Goal: Subscribe to service/newsletter

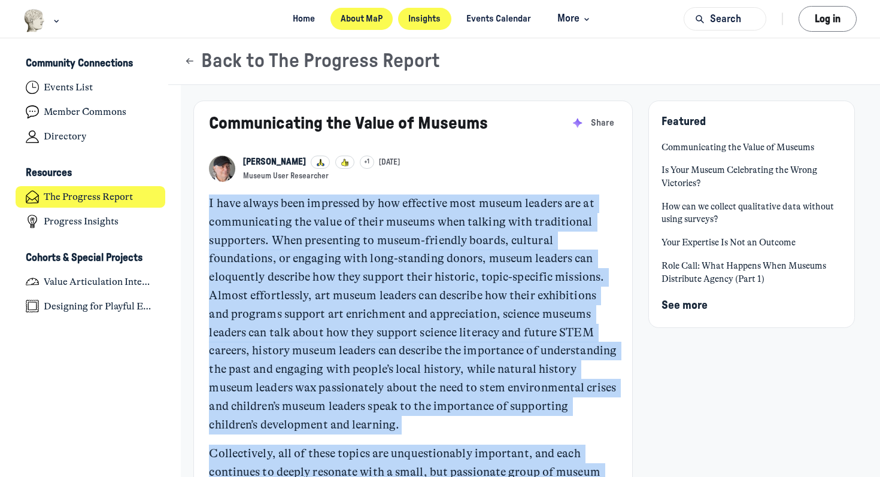
click at [356, 23] on link "About MaP" at bounding box center [361, 19] width 63 height 22
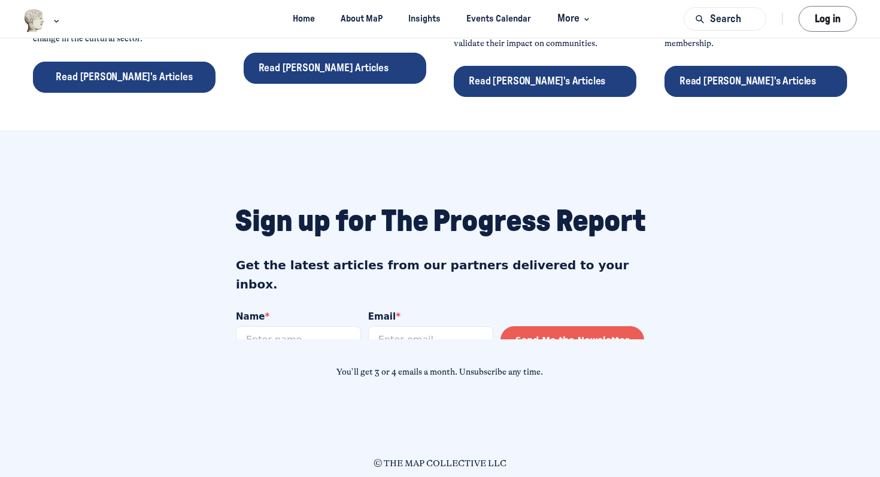
scroll to position [848, 0]
click at [317, 326] on input "Name *" at bounding box center [298, 340] width 125 height 28
type input "Scott Wickstrom"
type input "swickstrom@gmail.com"
click at [582, 326] on button "Send Me the Newsletter" at bounding box center [572, 340] width 144 height 28
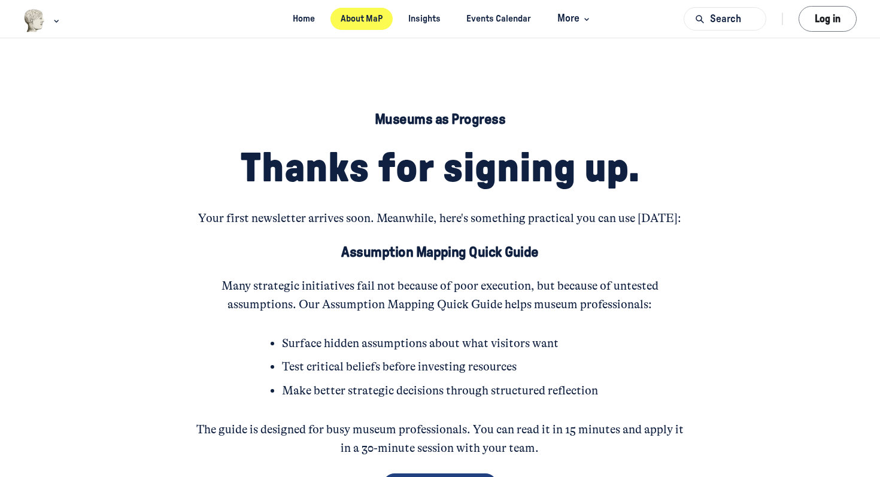
click at [355, 22] on link "About MaP" at bounding box center [361, 19] width 63 height 22
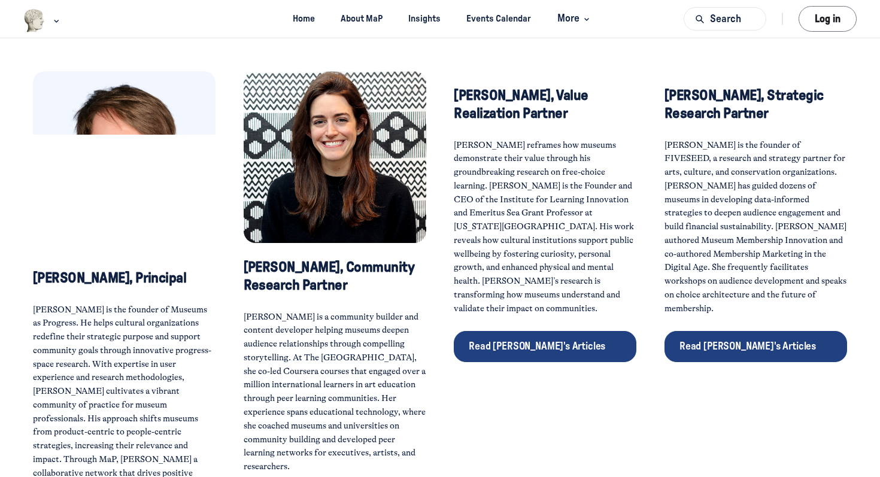
scroll to position [518, 0]
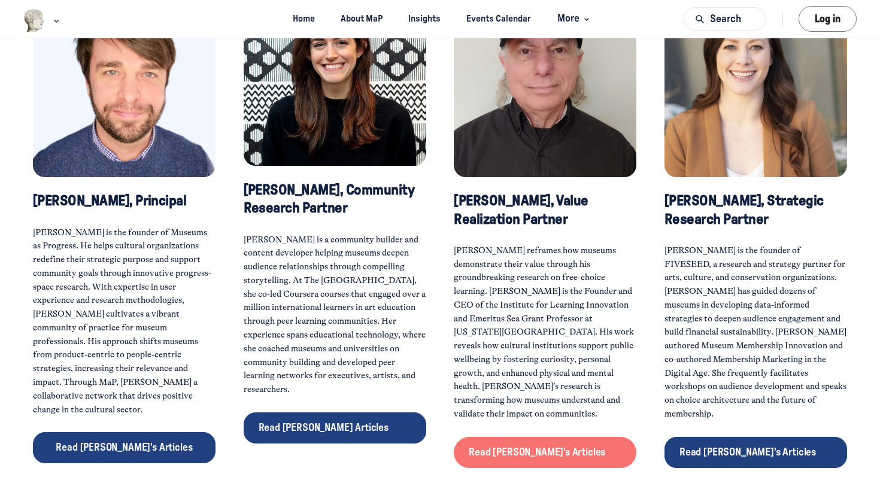
click at [517, 447] on span "Read John's Articles" at bounding box center [537, 452] width 136 height 10
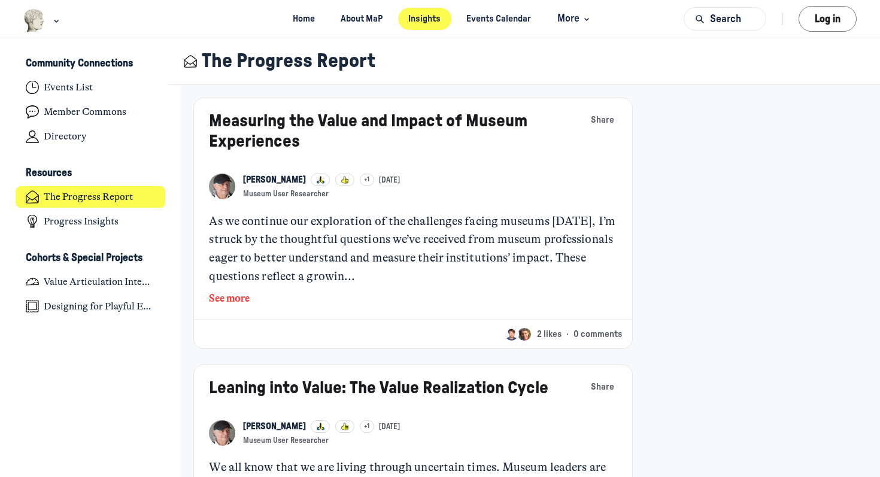
scroll to position [765, 0]
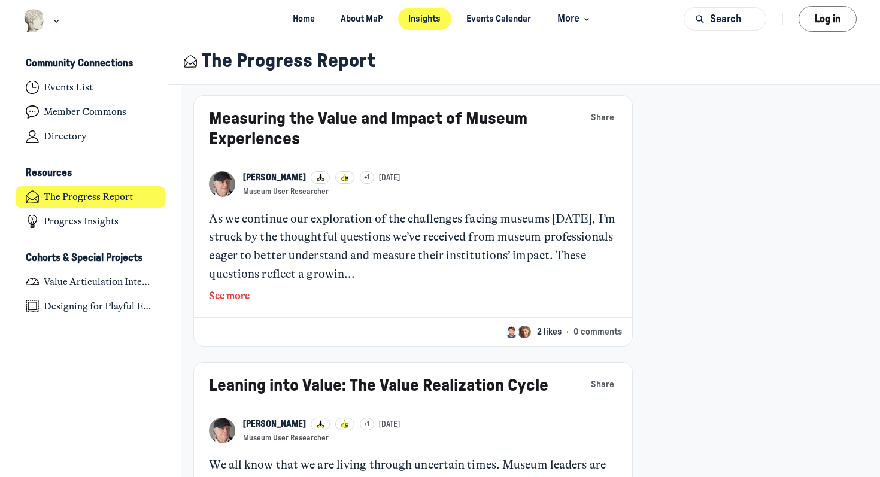
click at [543, 331] on span "2 likes" at bounding box center [549, 332] width 25 height 13
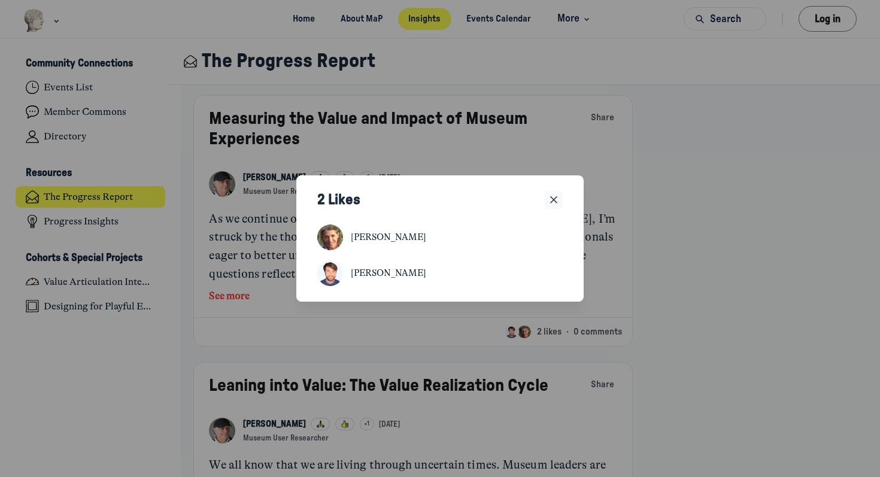
click at [555, 201] on icon "Close" at bounding box center [554, 199] width 12 height 13
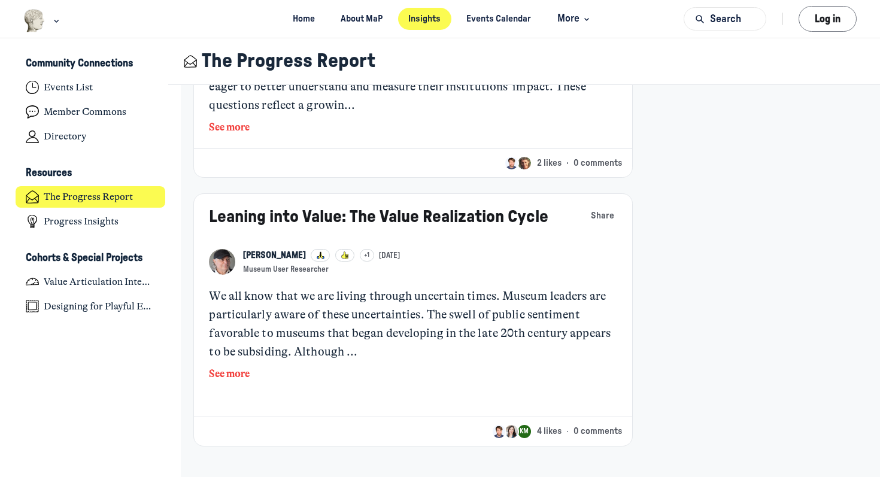
scroll to position [1330, 0]
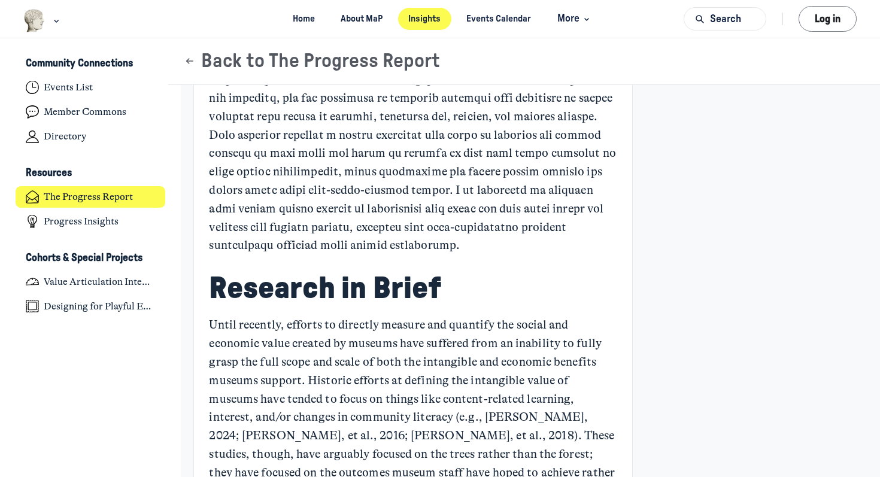
scroll to position [767, 0]
